Goal: Task Accomplishment & Management: Use online tool/utility

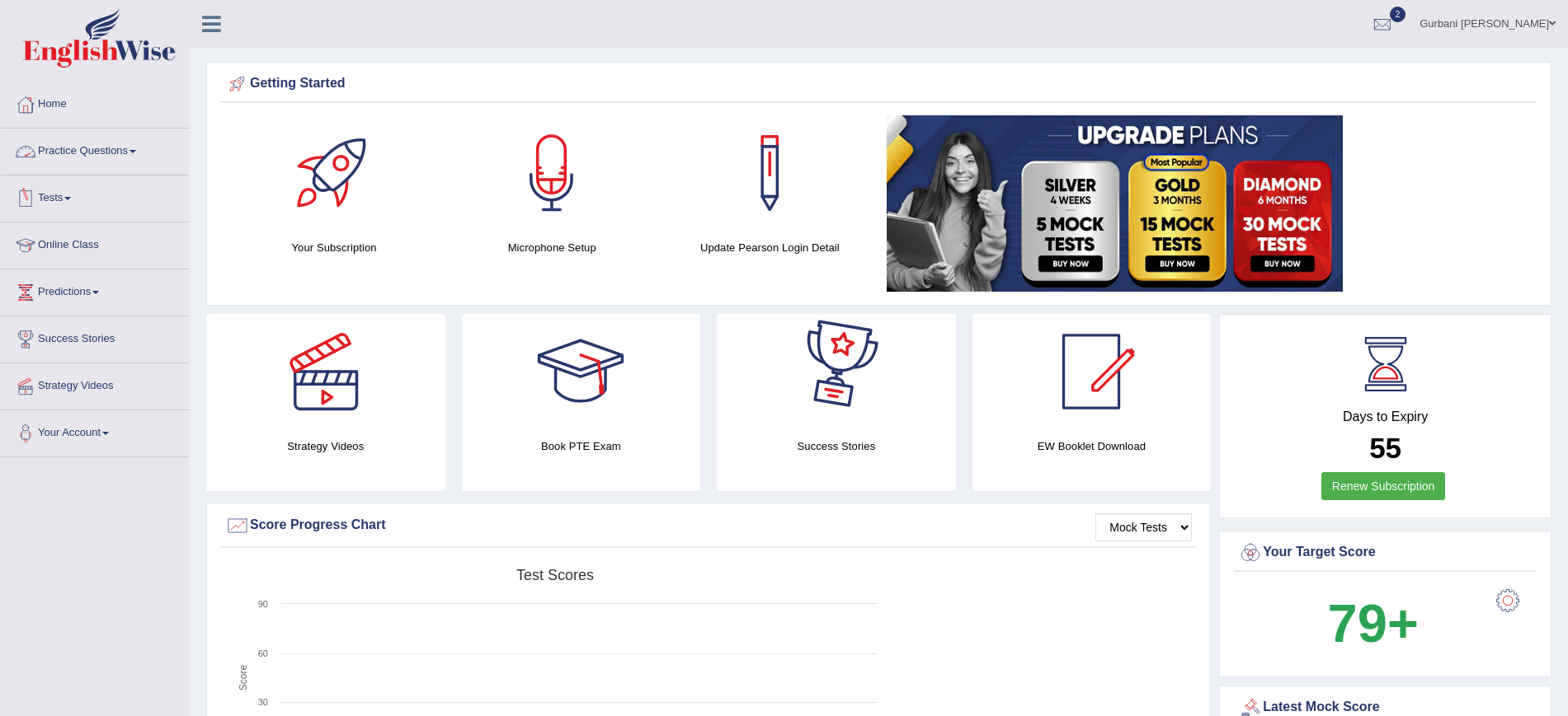
click at [46, 156] on link "Practice Questions" at bounding box center [95, 149] width 188 height 41
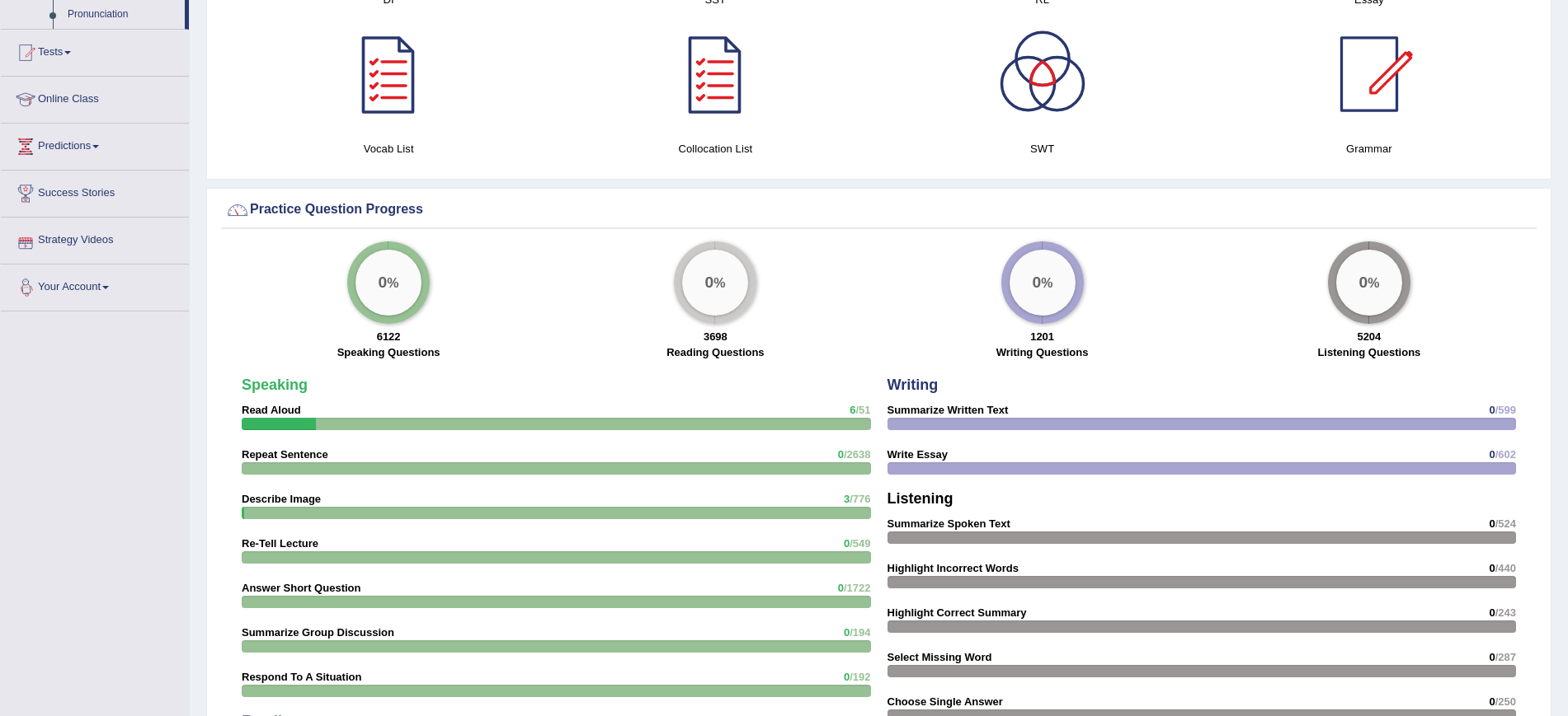
scroll to position [1006, 0]
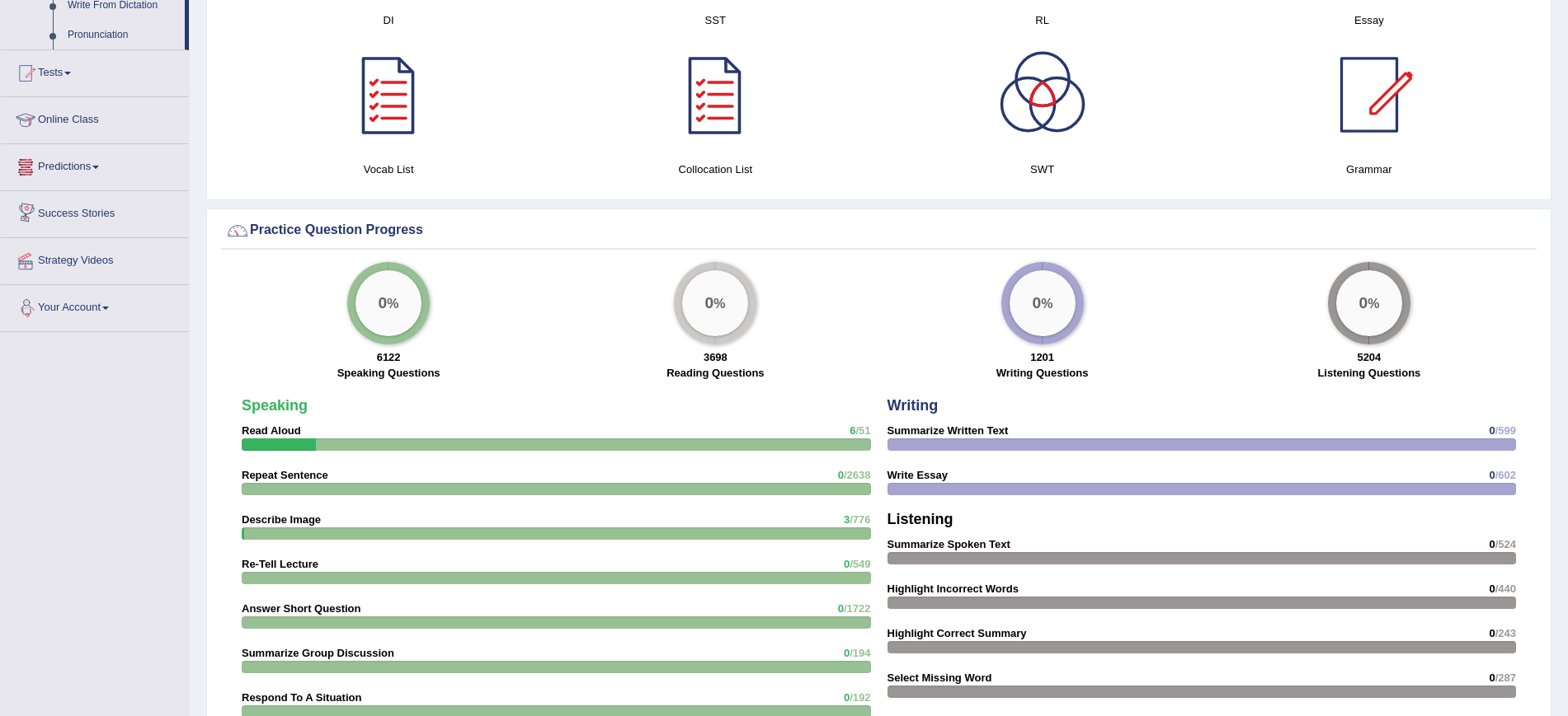
click at [130, 163] on link "Predictions" at bounding box center [95, 164] width 188 height 41
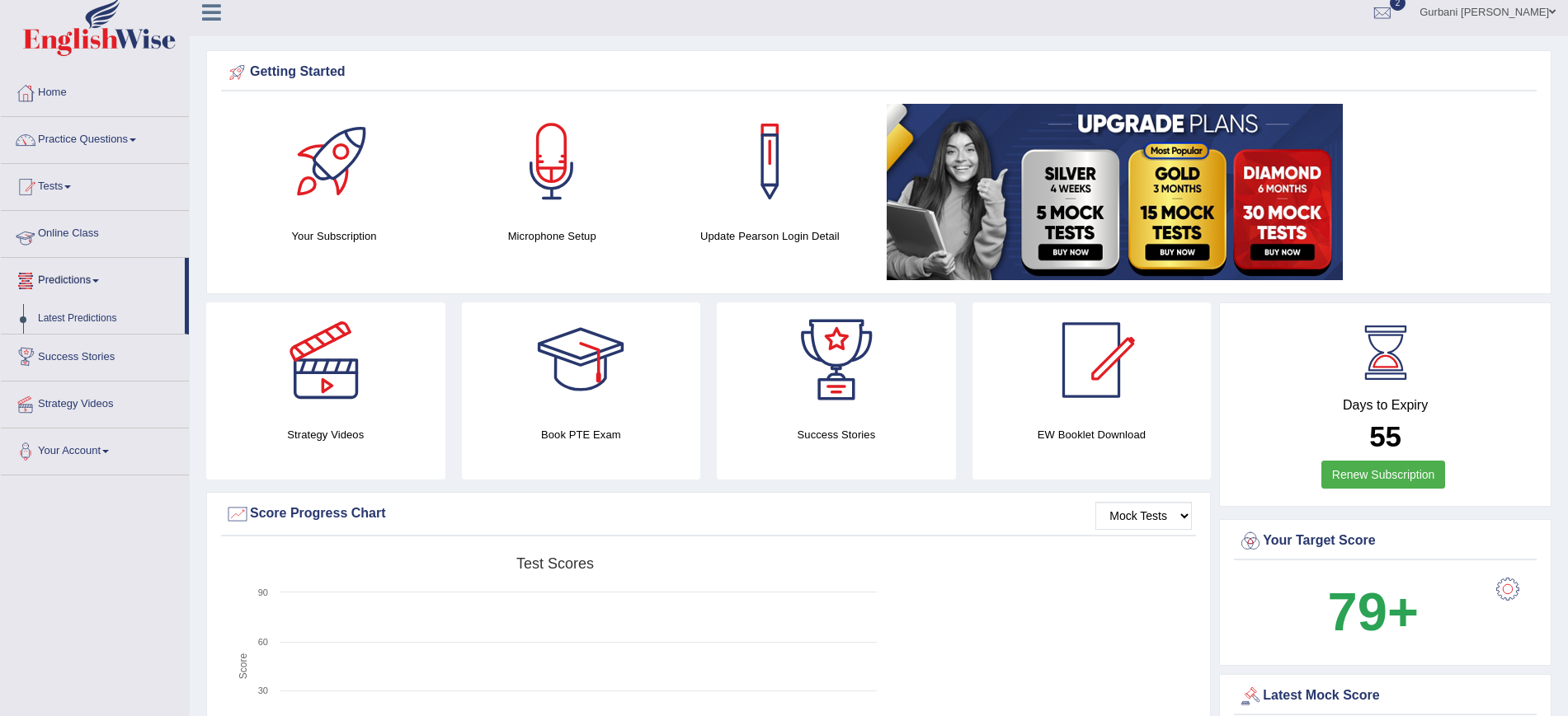
scroll to position [0, 0]
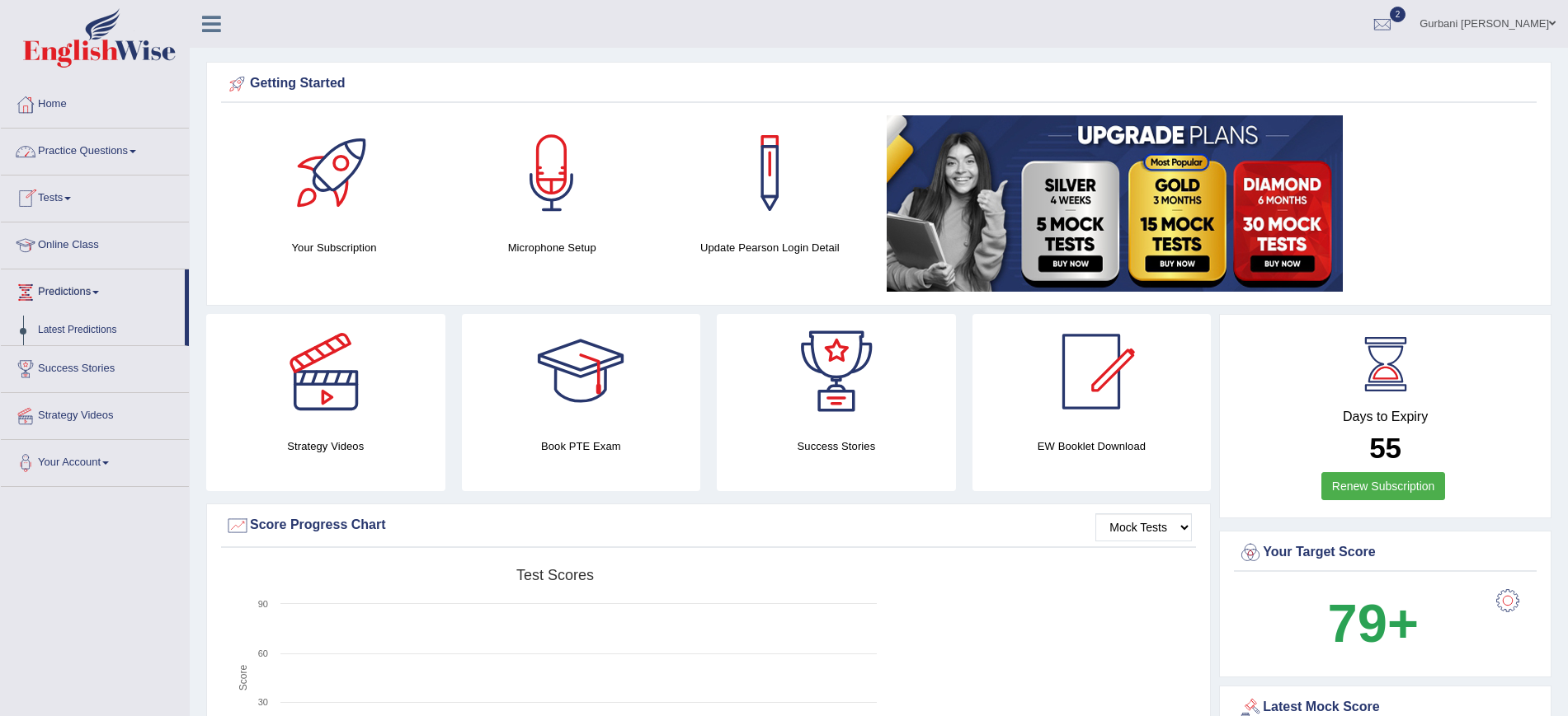
click at [107, 213] on link "Tests" at bounding box center [95, 196] width 188 height 41
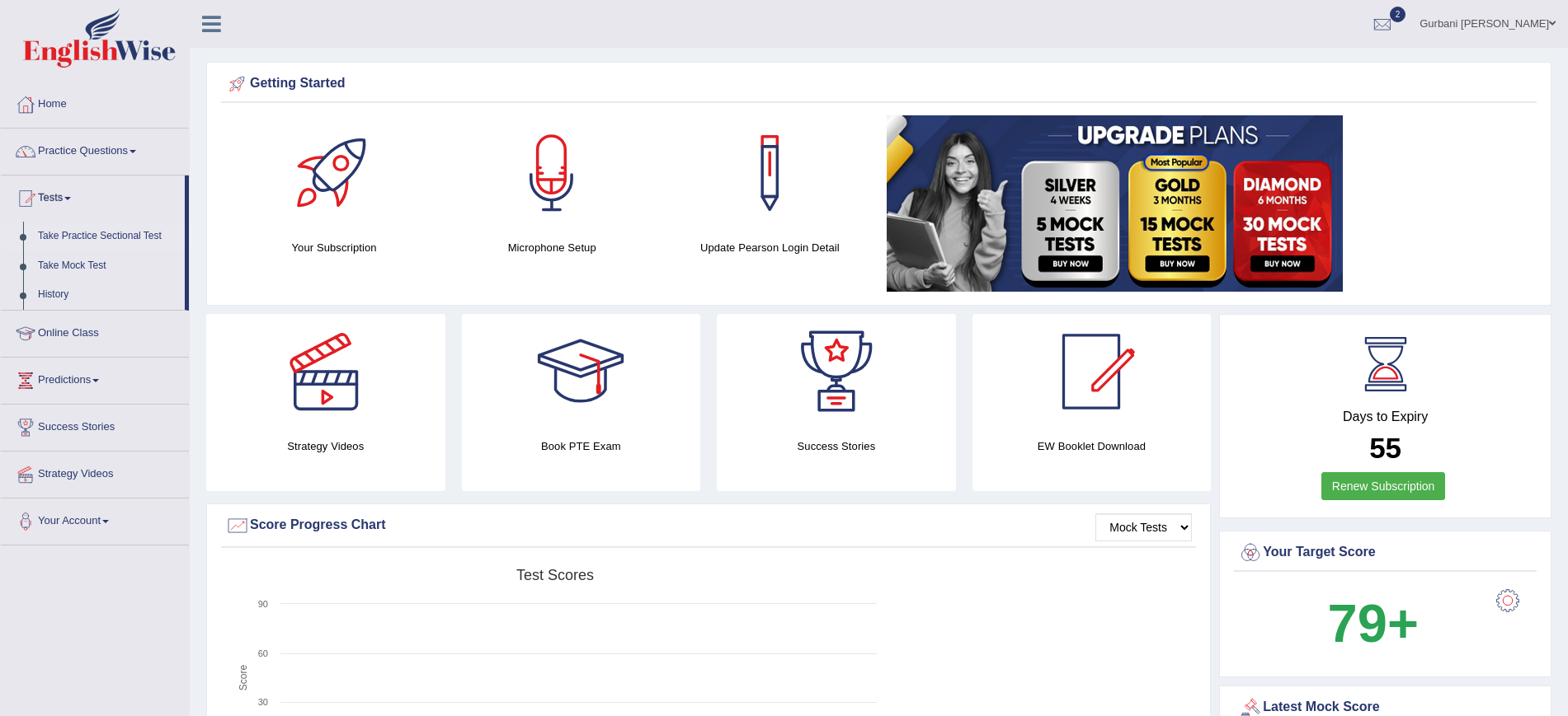
click at [130, 233] on link "Take Practice Sectional Test" at bounding box center [108, 237] width 155 height 30
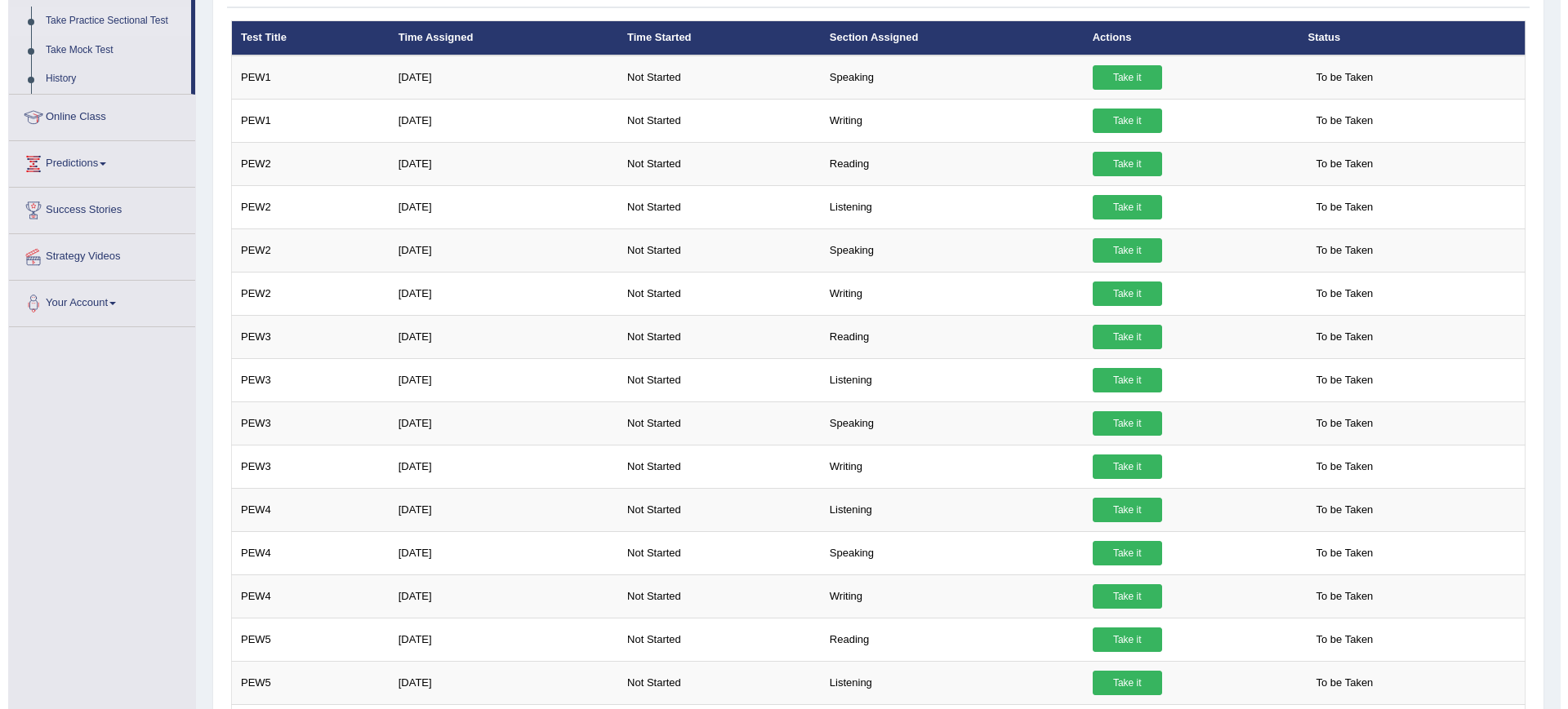
scroll to position [212, 0]
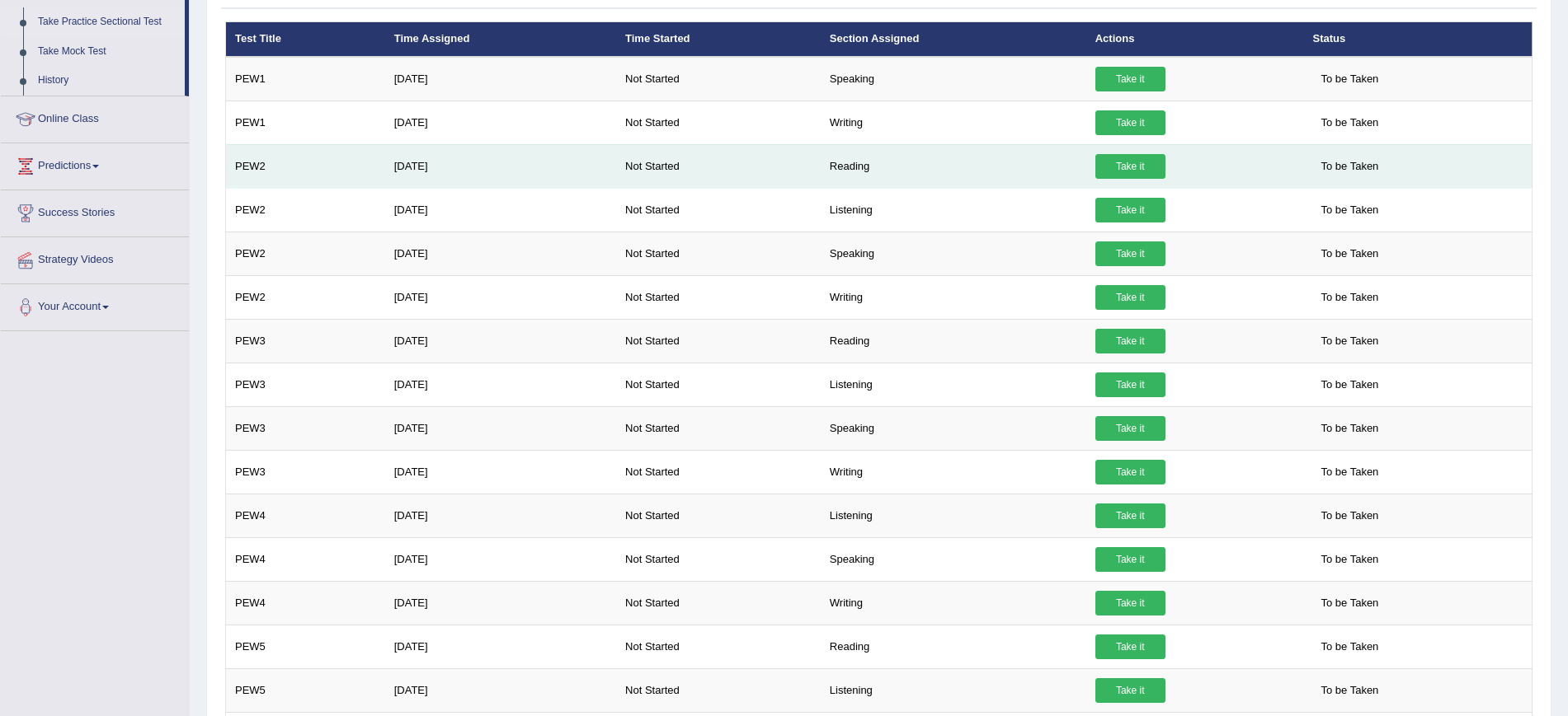
click at [1112, 162] on link "Take it" at bounding box center [1130, 167] width 70 height 25
